Goal: Navigation & Orientation: Find specific page/section

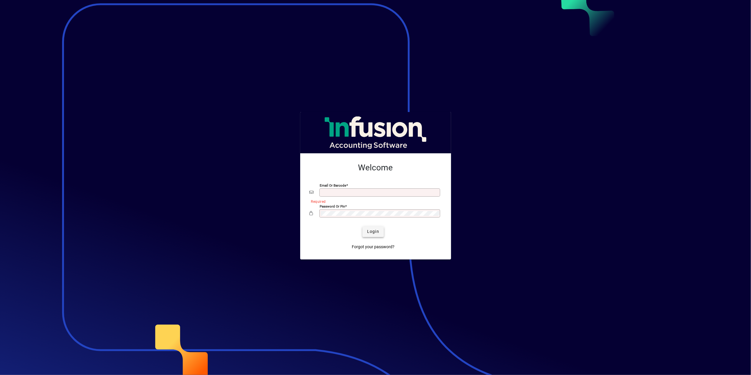
type input "**********"
click at [376, 230] on span "Login" at bounding box center [373, 231] width 12 height 6
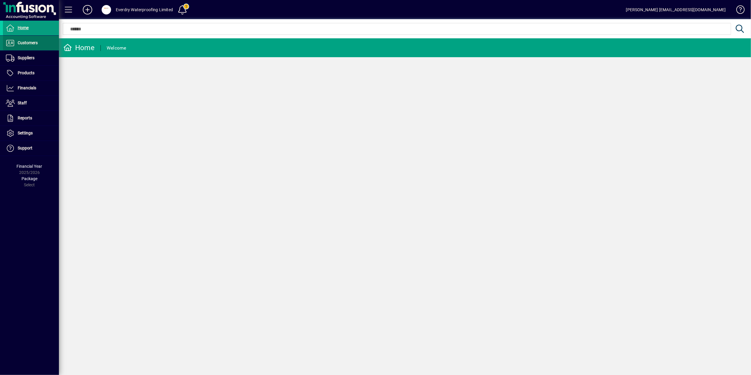
click at [24, 44] on span "Customers" at bounding box center [28, 42] width 20 height 5
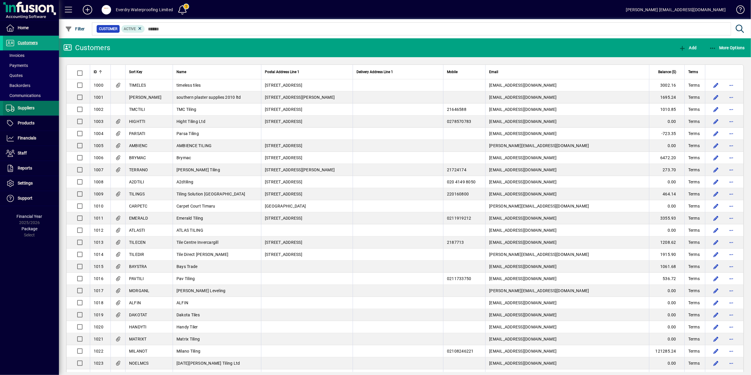
click at [40, 111] on span at bounding box center [31, 108] width 56 height 14
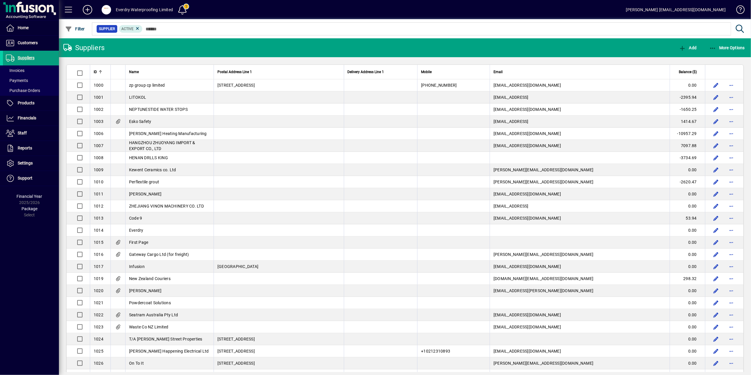
click at [155, 9] on div "Everdry Waterproofing Limited" at bounding box center [144, 9] width 57 height 9
click at [112, 11] on span at bounding box center [106, 10] width 19 height 14
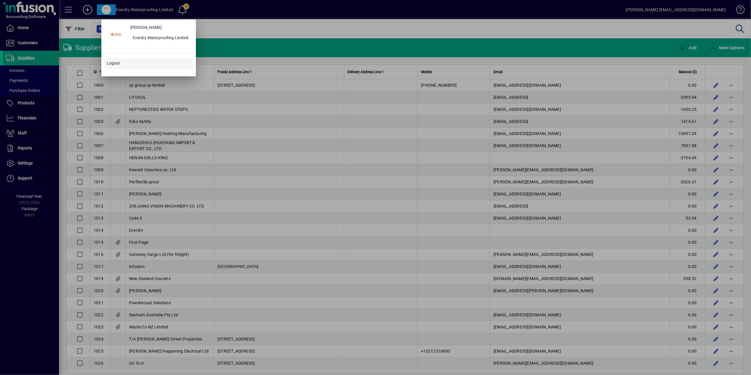
click at [126, 65] on span at bounding box center [148, 63] width 89 height 14
